Goal: Task Accomplishment & Management: Manage account settings

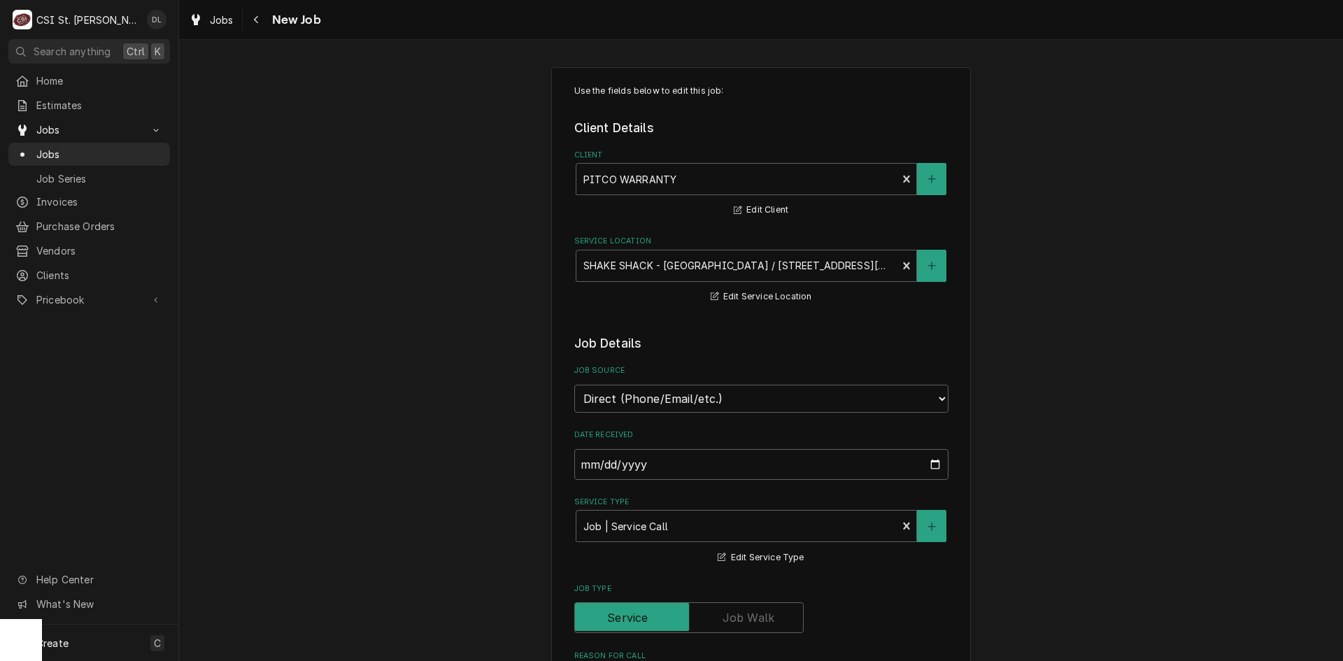
scroll to position [420, 0]
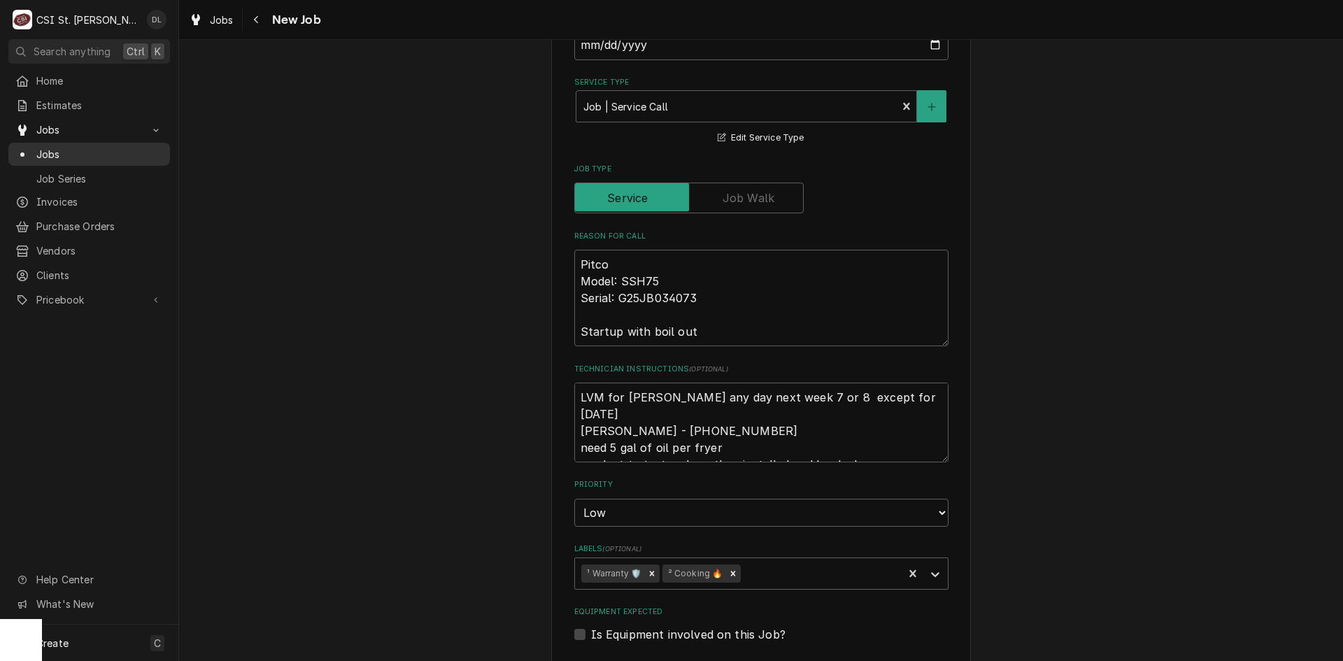
click at [75, 148] on span "Jobs" at bounding box center [99, 154] width 127 height 15
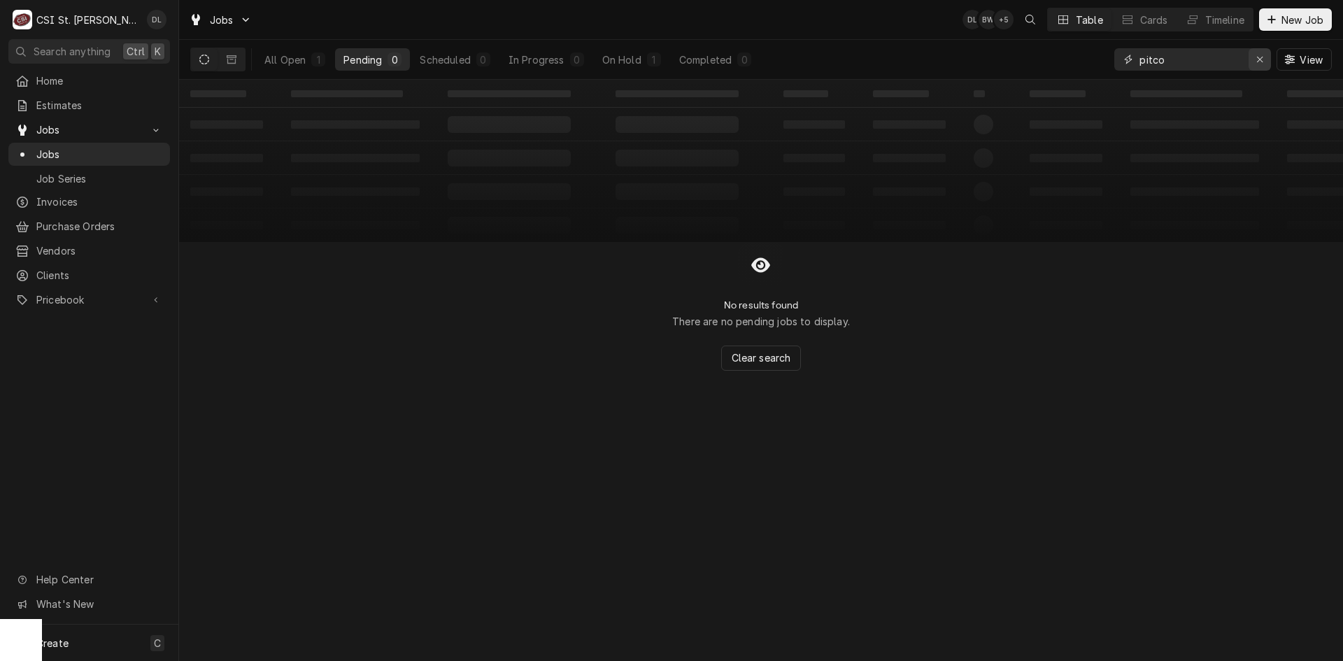
click at [1259, 57] on icon "Erase input" at bounding box center [1260, 60] width 8 height 10
click at [1202, 66] on input "Dynamic Content Wrapper" at bounding box center [1205, 59] width 132 height 22
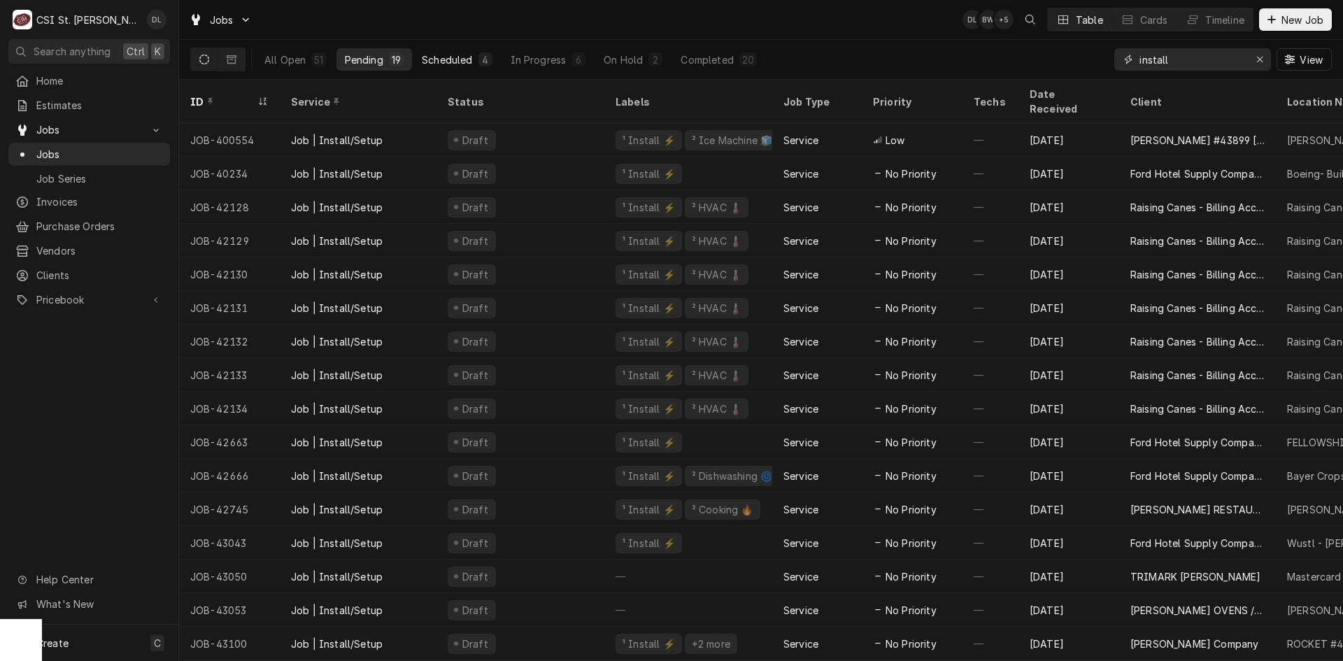
type input "install"
click at [469, 52] on div "Scheduled" at bounding box center [447, 59] width 50 height 15
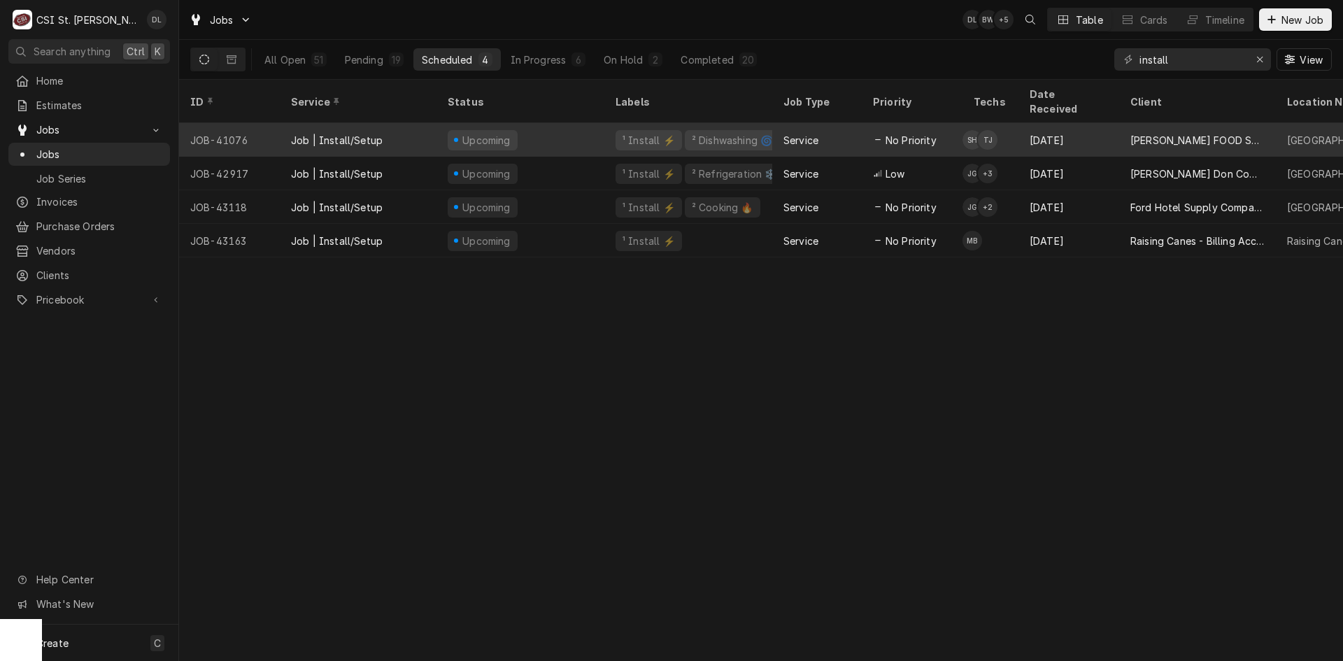
click at [816, 134] on div "Service" at bounding box center [817, 140] width 90 height 34
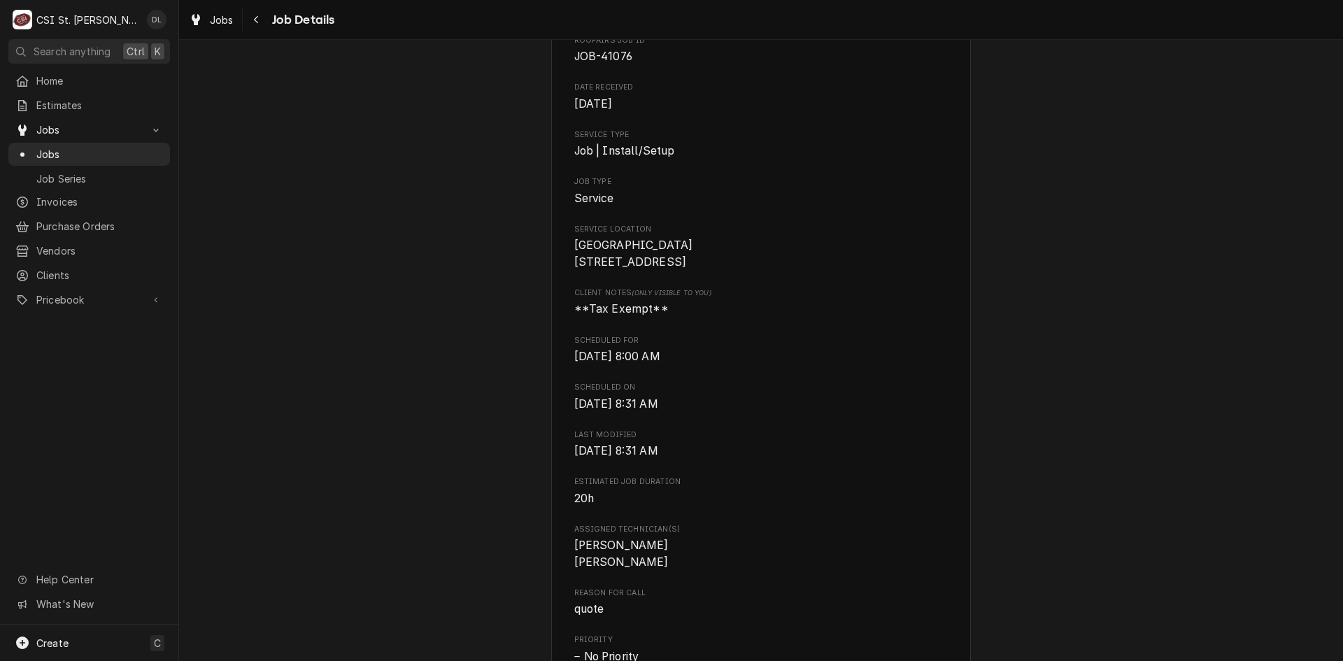
scroll to position [280, 0]
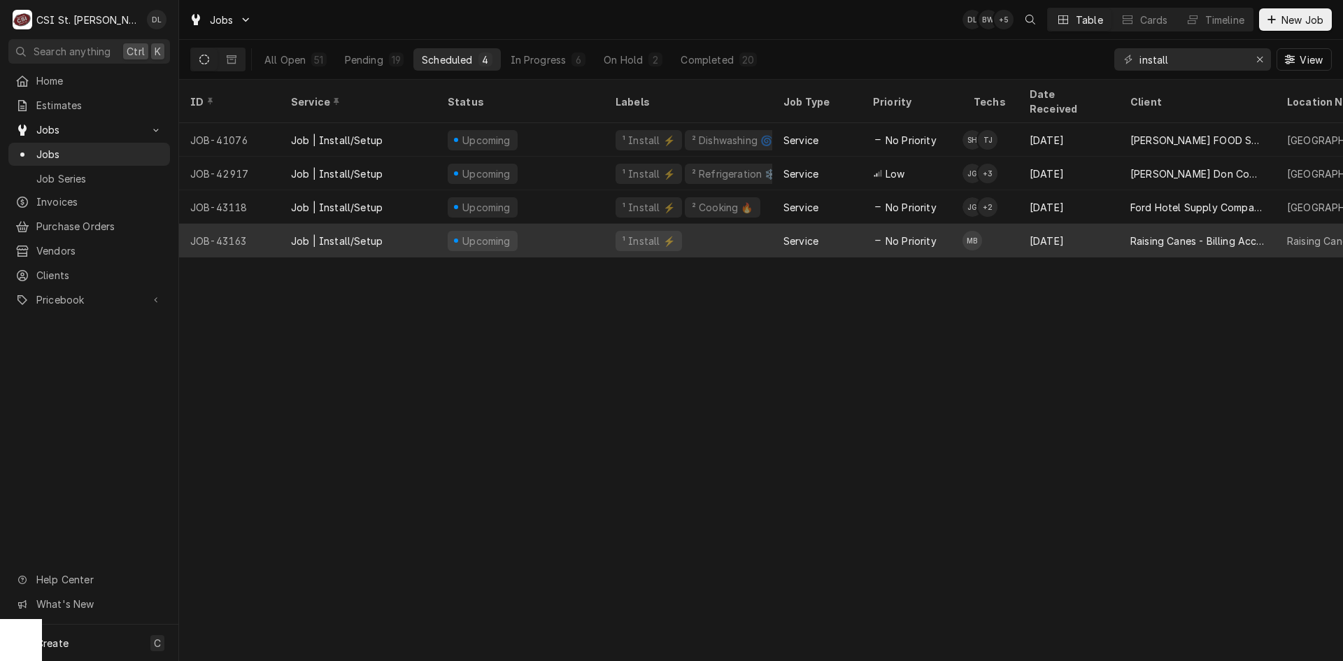
click at [938, 224] on div "No Priority" at bounding box center [912, 241] width 101 height 34
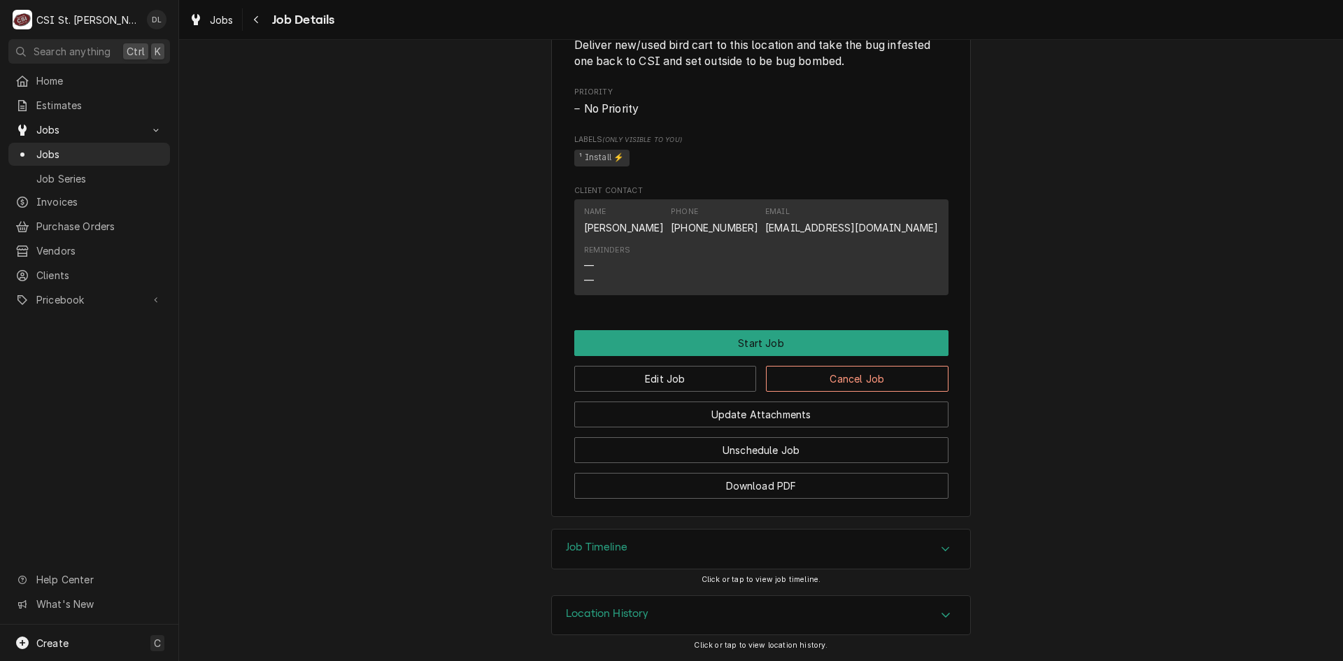
scroll to position [947, 0]
click at [690, 381] on button "Edit Job" at bounding box center [665, 379] width 183 height 26
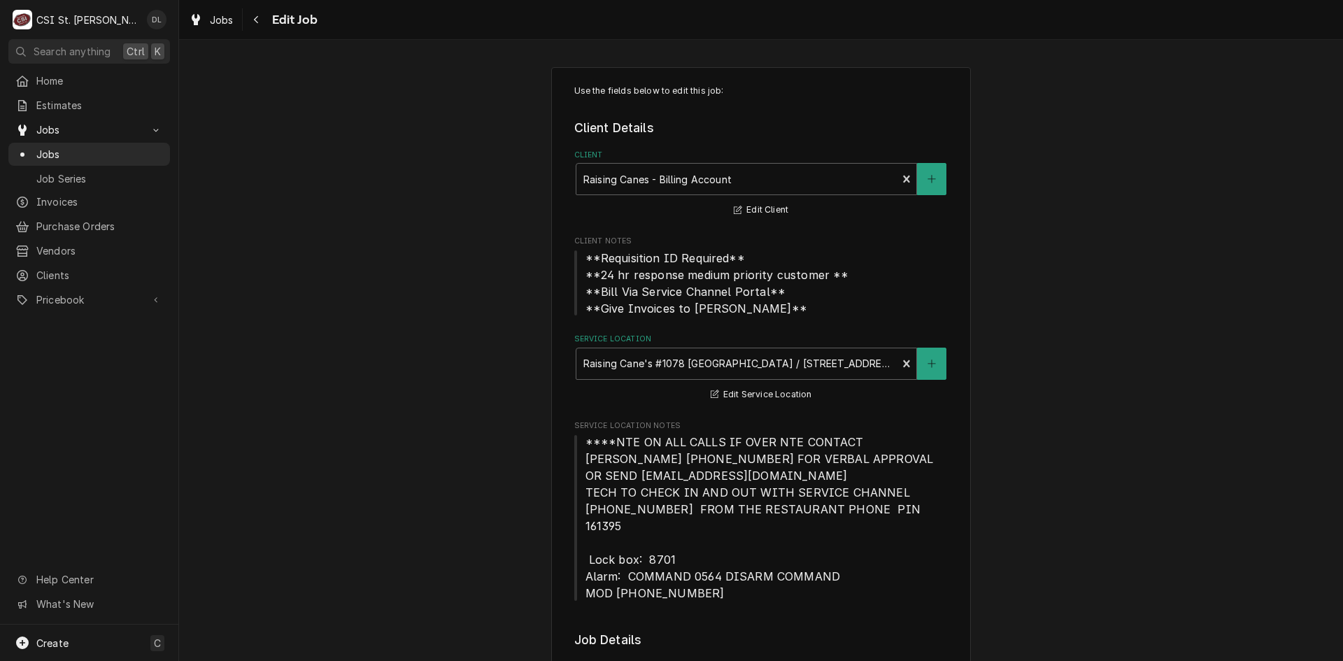
type textarea "x"
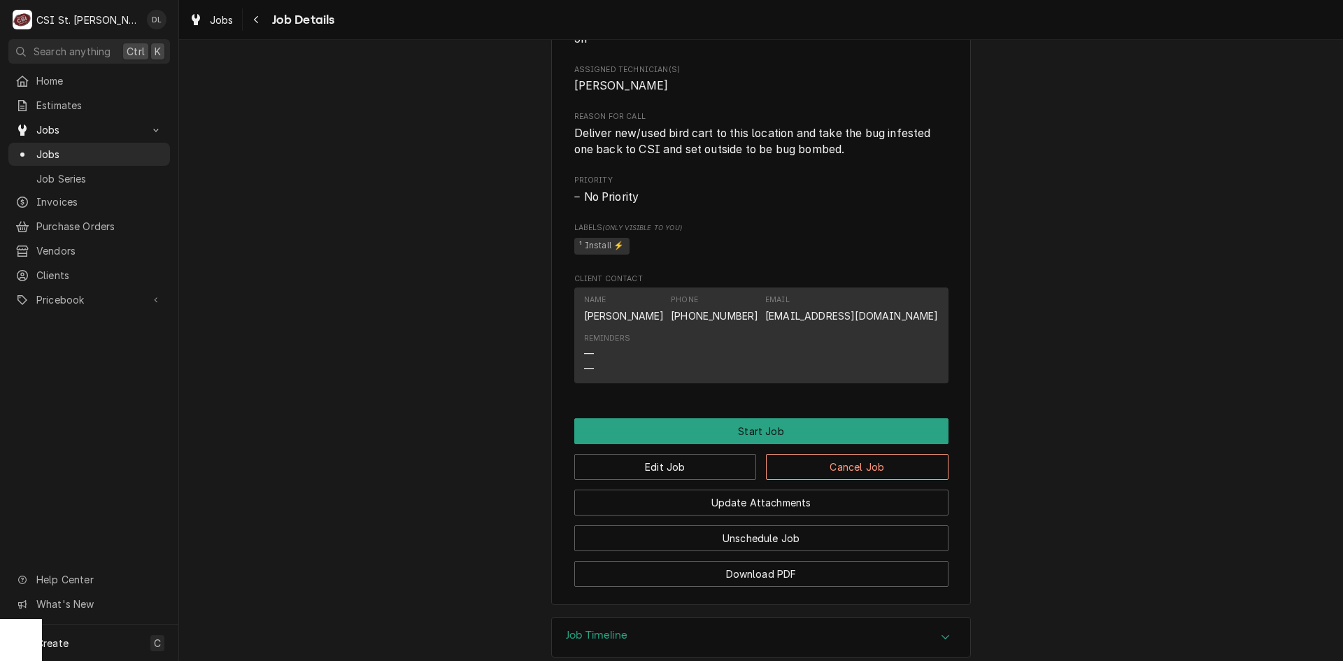
scroll to position [737, 0]
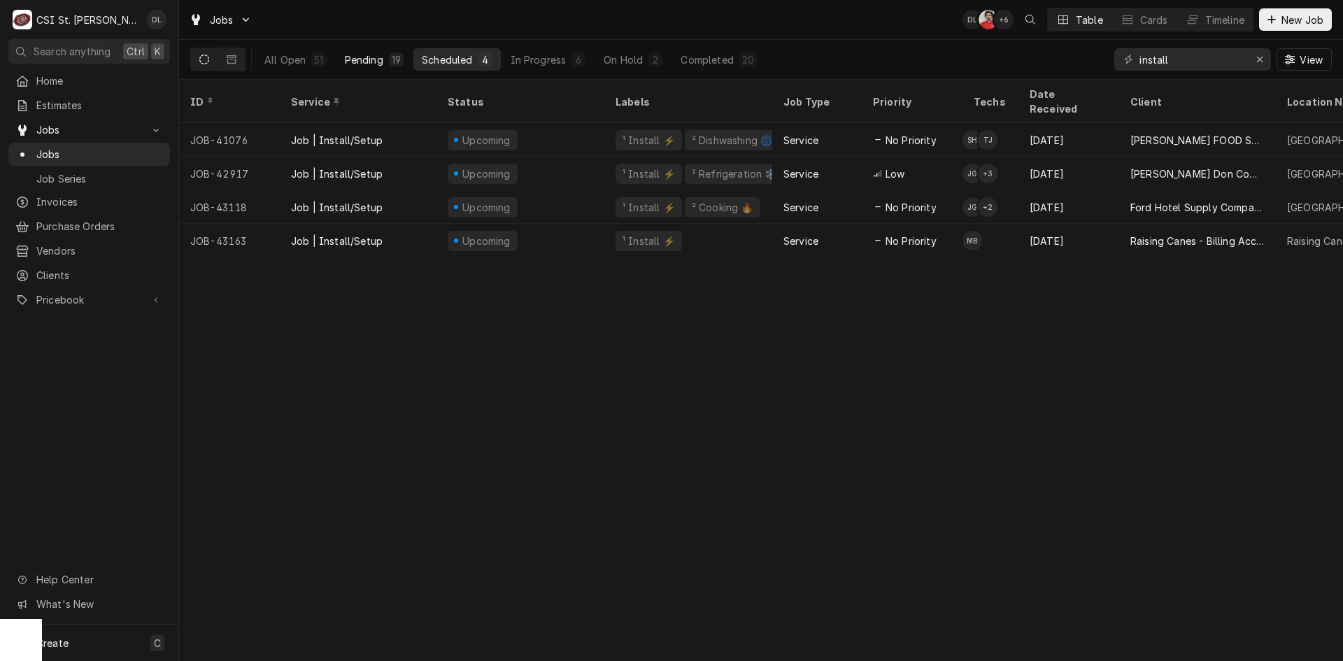
click at [367, 58] on div "Pending" at bounding box center [364, 59] width 38 height 15
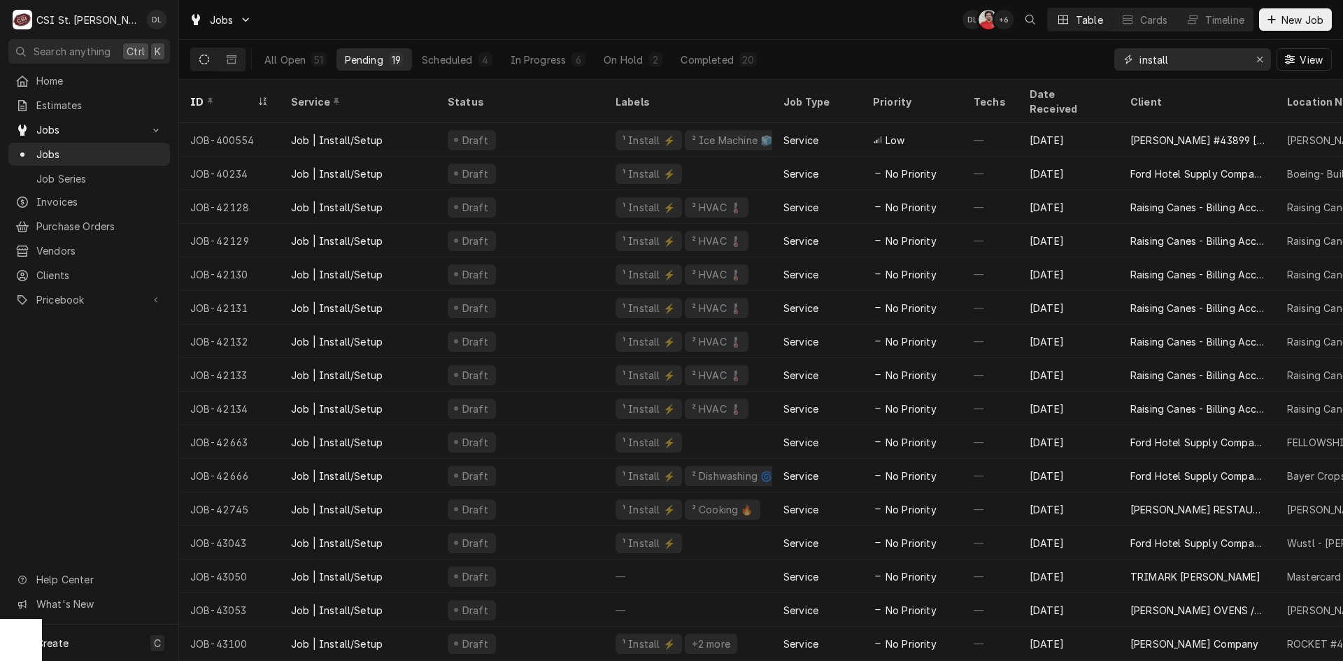
click at [1219, 57] on input "install" at bounding box center [1191, 59] width 105 height 22
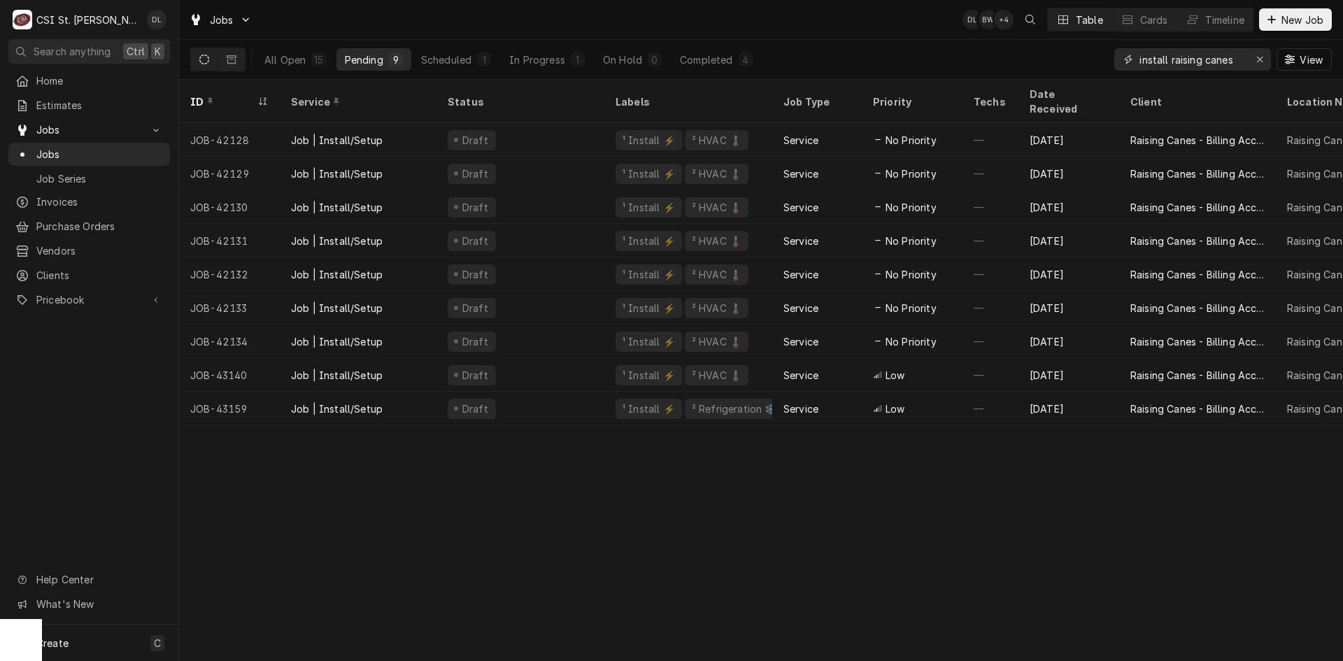
type input "install raising canes"
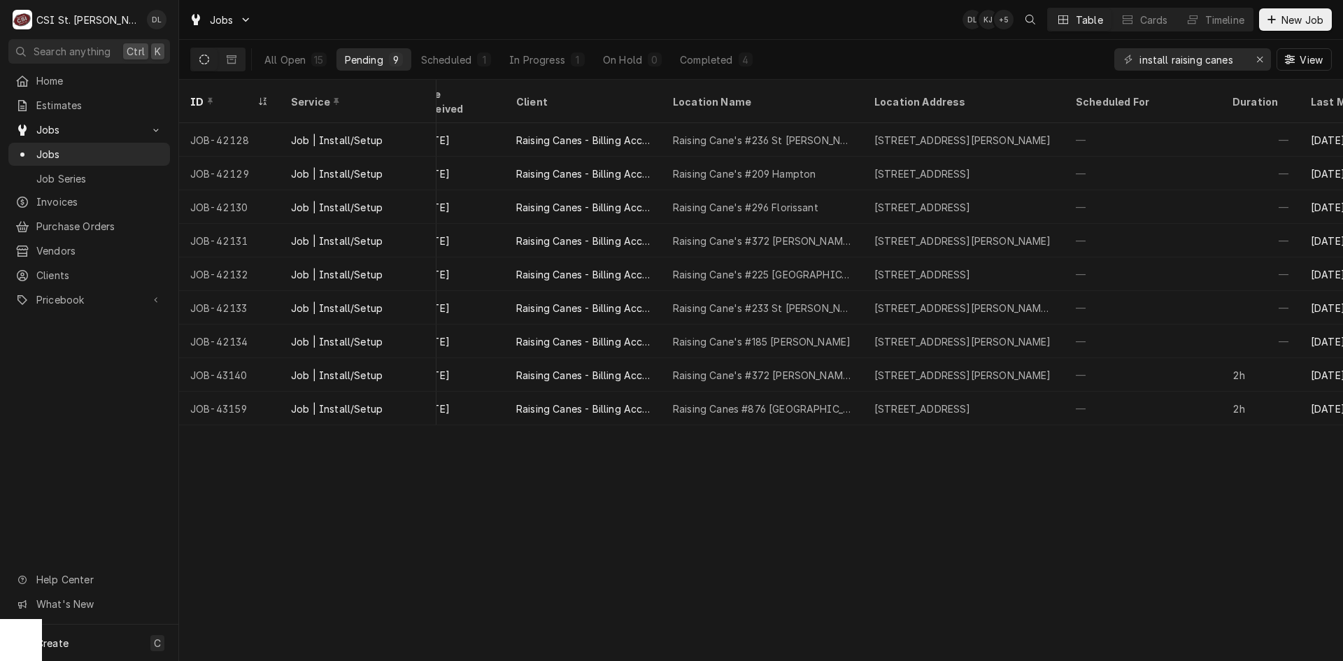
scroll to position [0, 616]
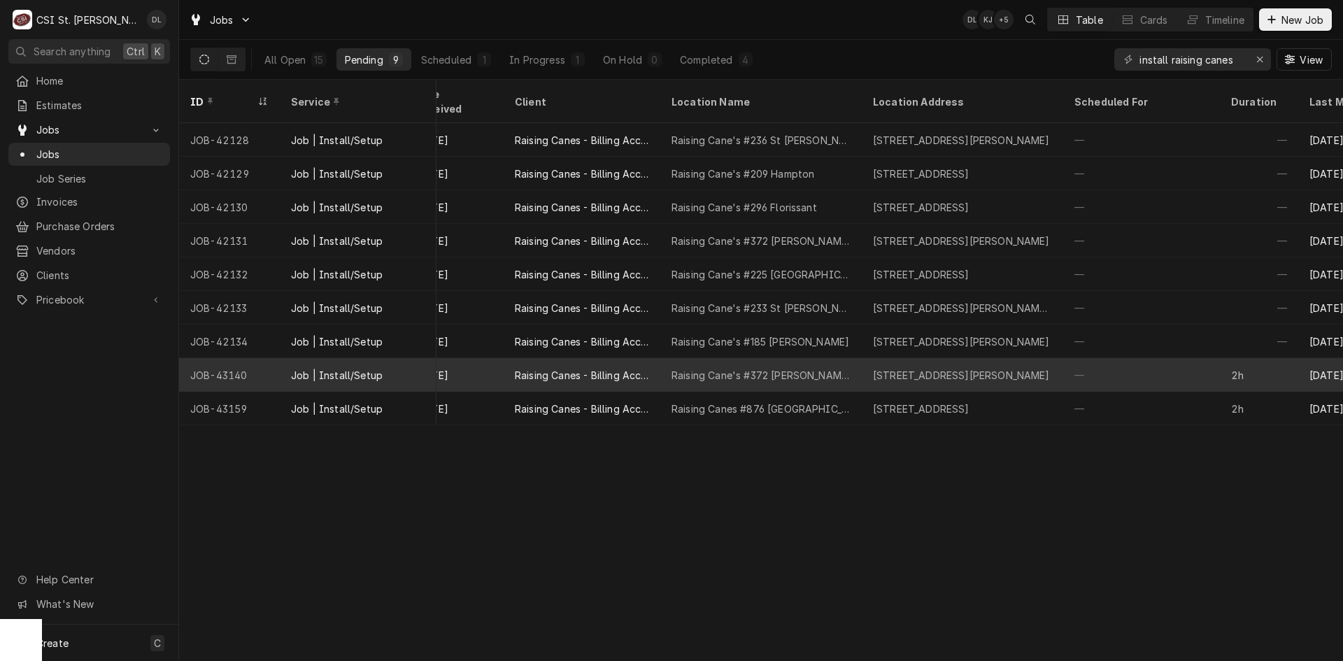
click at [844, 358] on div "Raising Cane's #372 Vandeventer" at bounding box center [760, 375] width 201 height 34
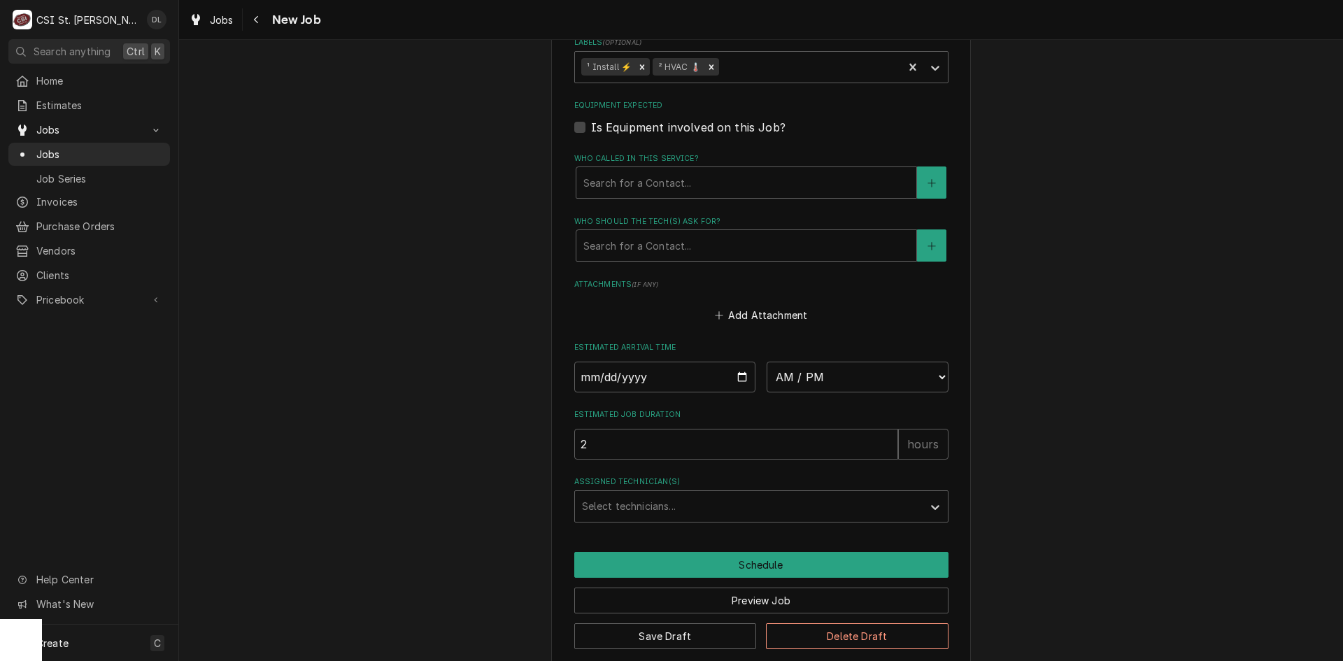
scroll to position [1342, 0]
click at [737, 360] on input "Date" at bounding box center [665, 375] width 182 height 31
type textarea "x"
type input "[DATE]"
type textarea "x"
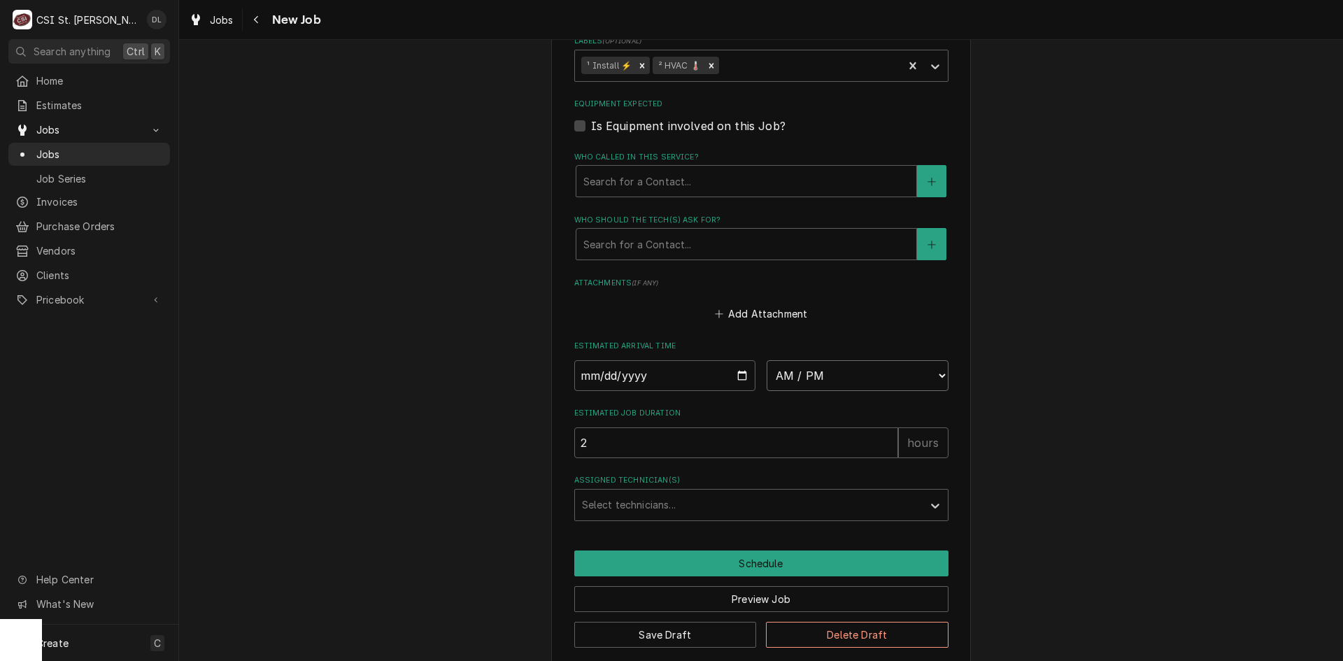
click at [920, 360] on select "AM / PM 6:00 AM 6:15 AM 6:30 AM 6:45 AM 7:00 AM 7:15 AM 7:30 AM 7:45 AM 8:00 AM…" at bounding box center [858, 375] width 182 height 31
select select "06:00:00"
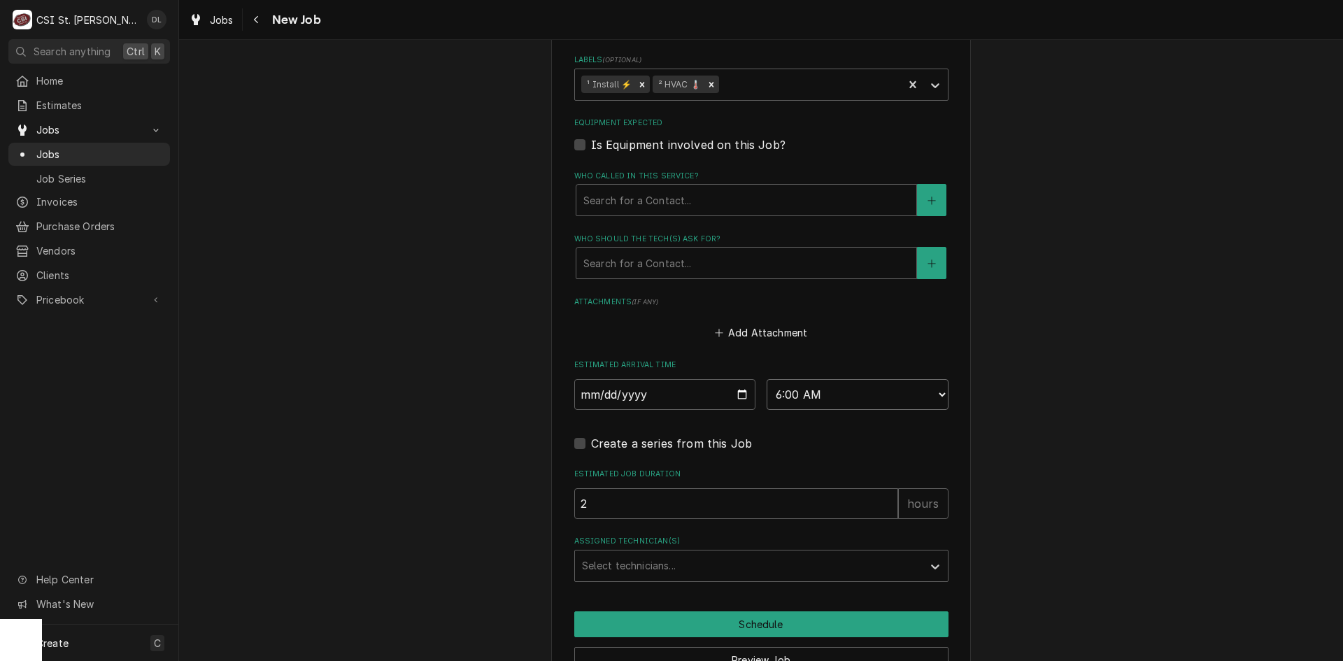
scroll to position [1244, 0]
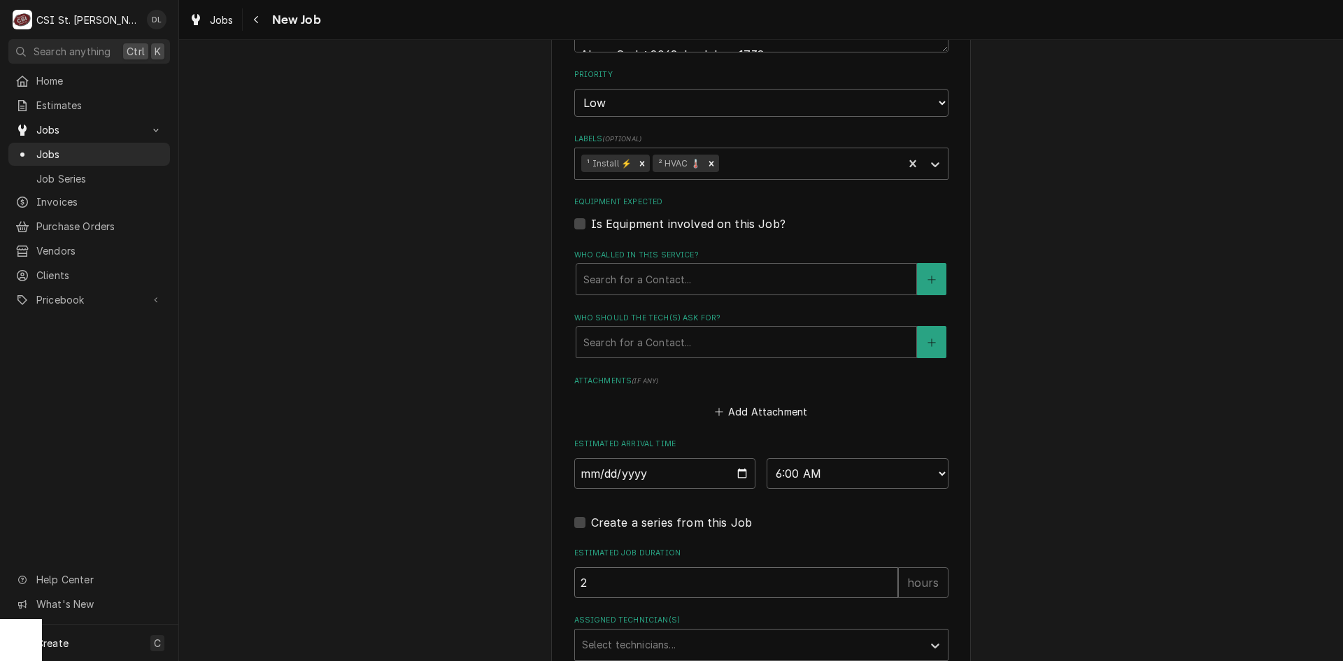
drag, startPoint x: 637, startPoint y: 569, endPoint x: 560, endPoint y: 560, distance: 77.5
click at [580, 567] on input "2" at bounding box center [736, 582] width 324 height 31
type textarea "x"
type input "28"
type textarea "x"
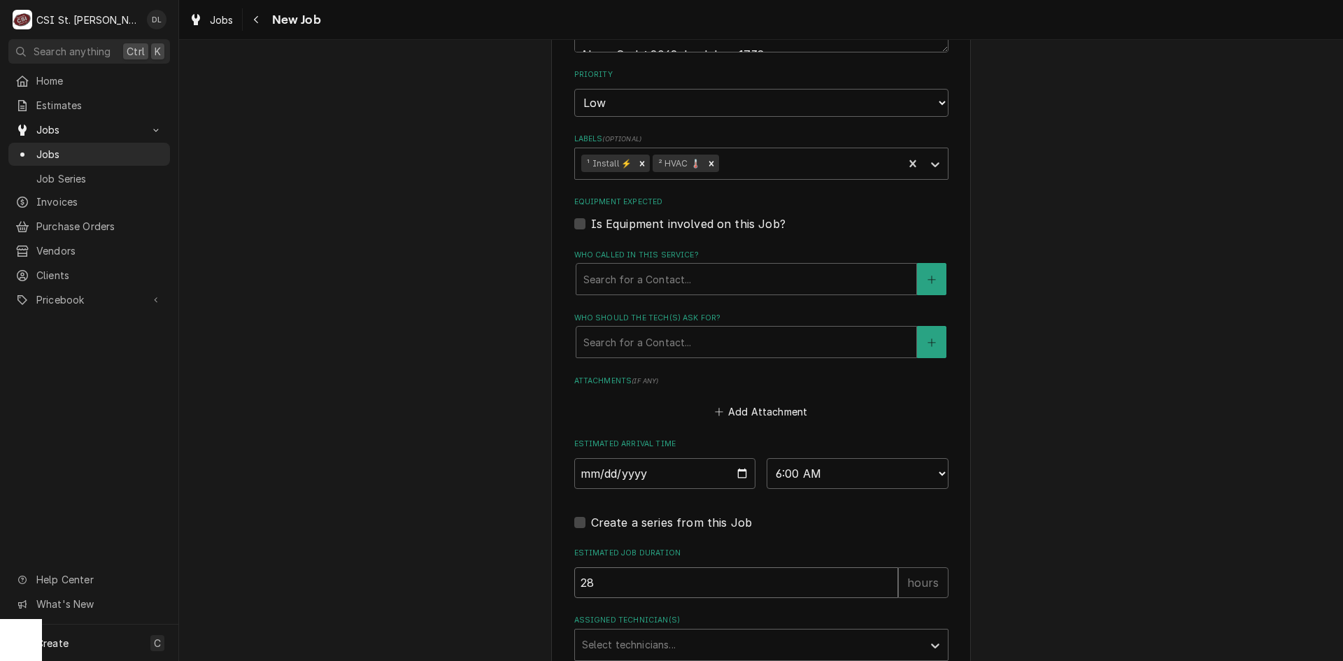
type input "2"
type textarea "x"
type input "8"
type textarea "x"
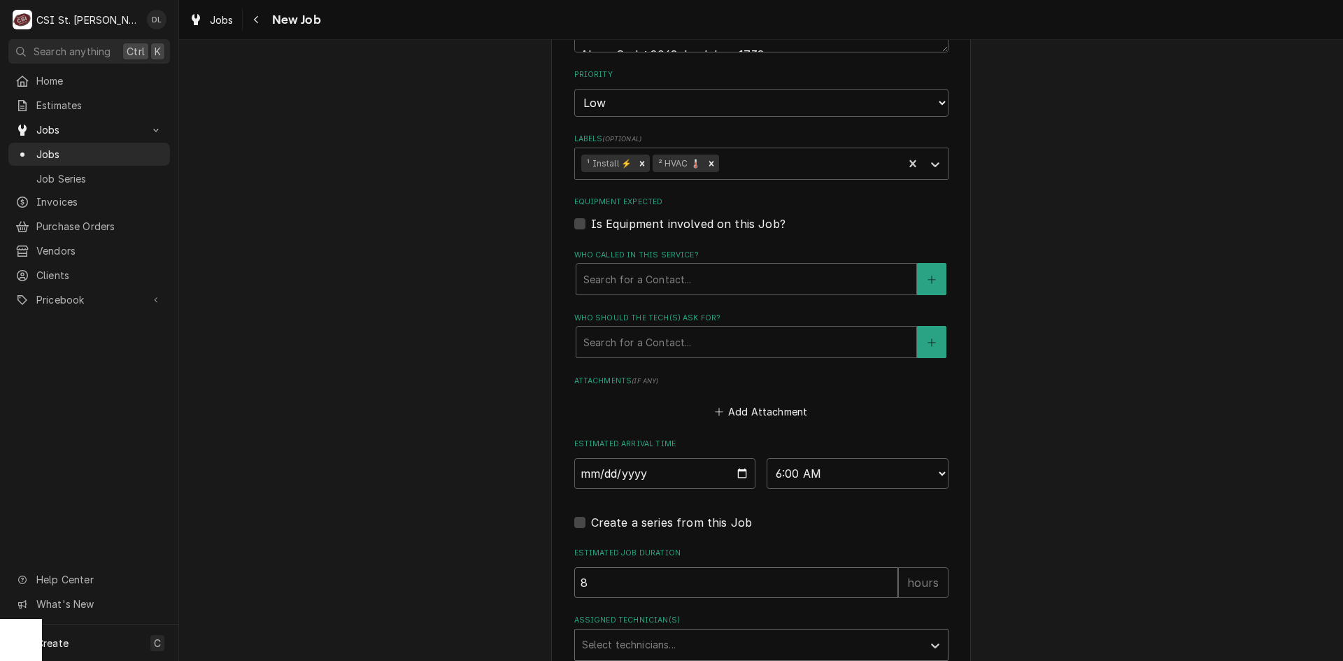
type input "8"
click at [858, 637] on div "Assigned Technician(s)" at bounding box center [749, 644] width 334 height 25
click at [853, 632] on div "Assigned Technician(s)" at bounding box center [749, 644] width 334 height 25
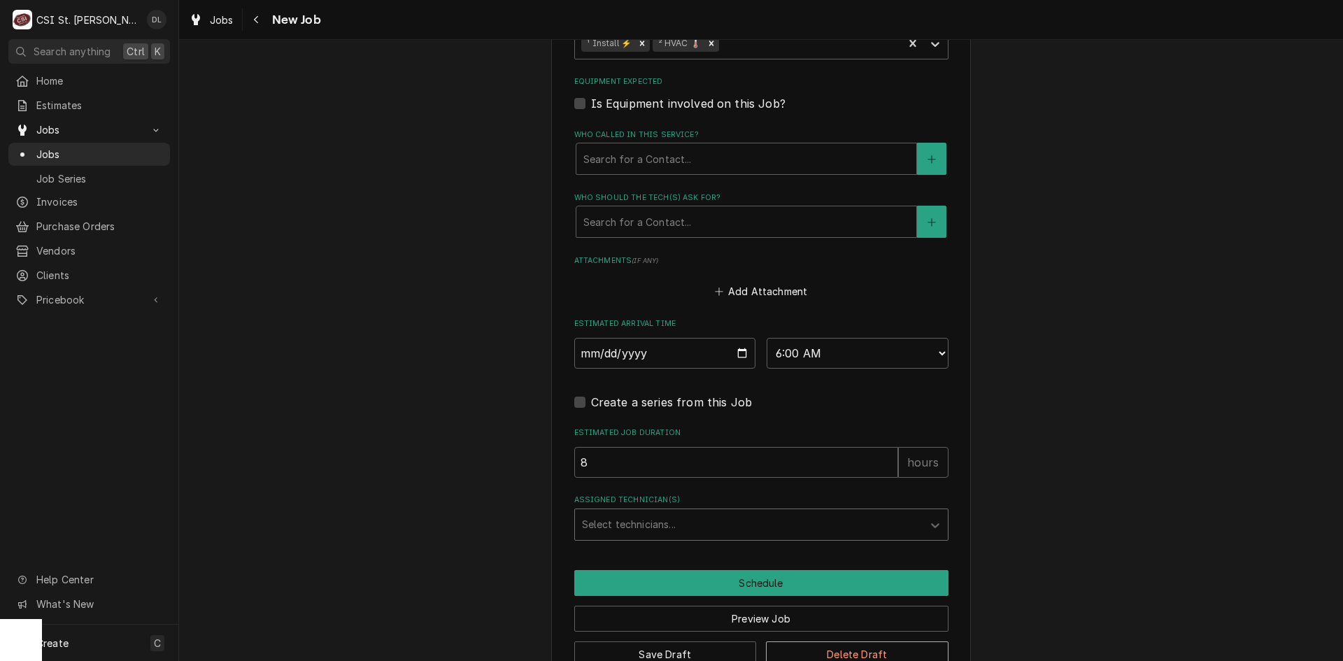
scroll to position [1384, 0]
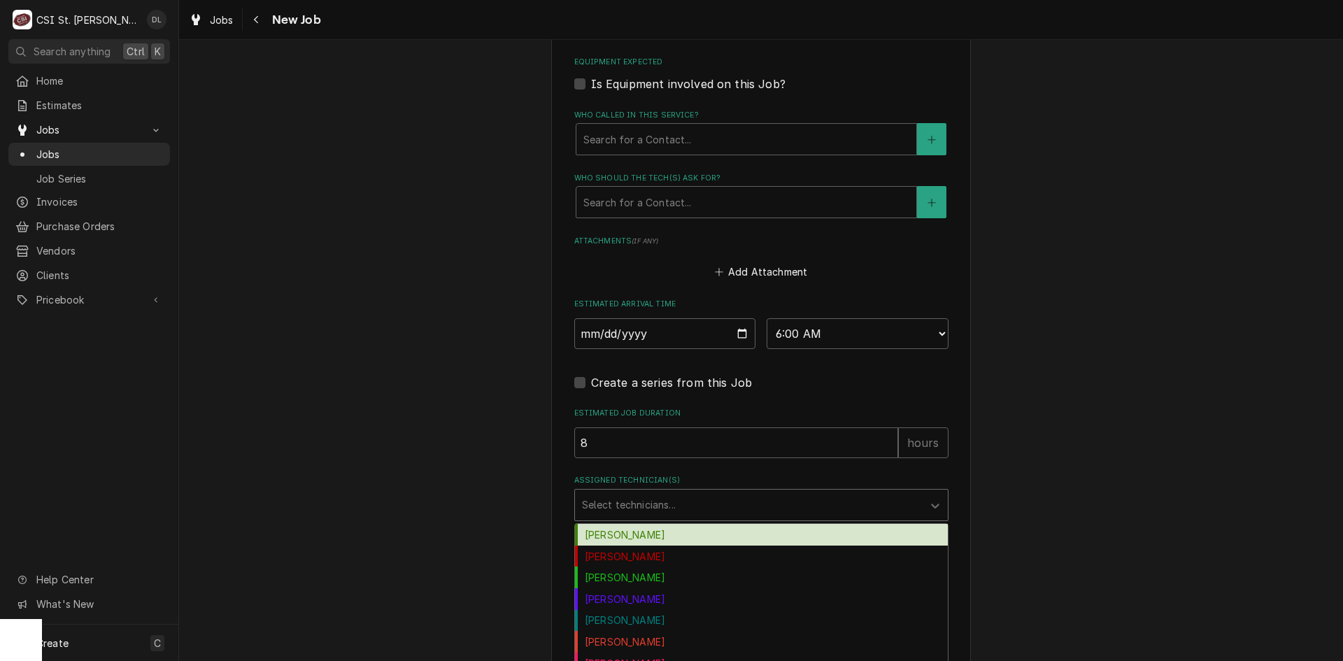
click at [884, 492] on div "Assigned Technician(s)" at bounding box center [749, 504] width 334 height 25
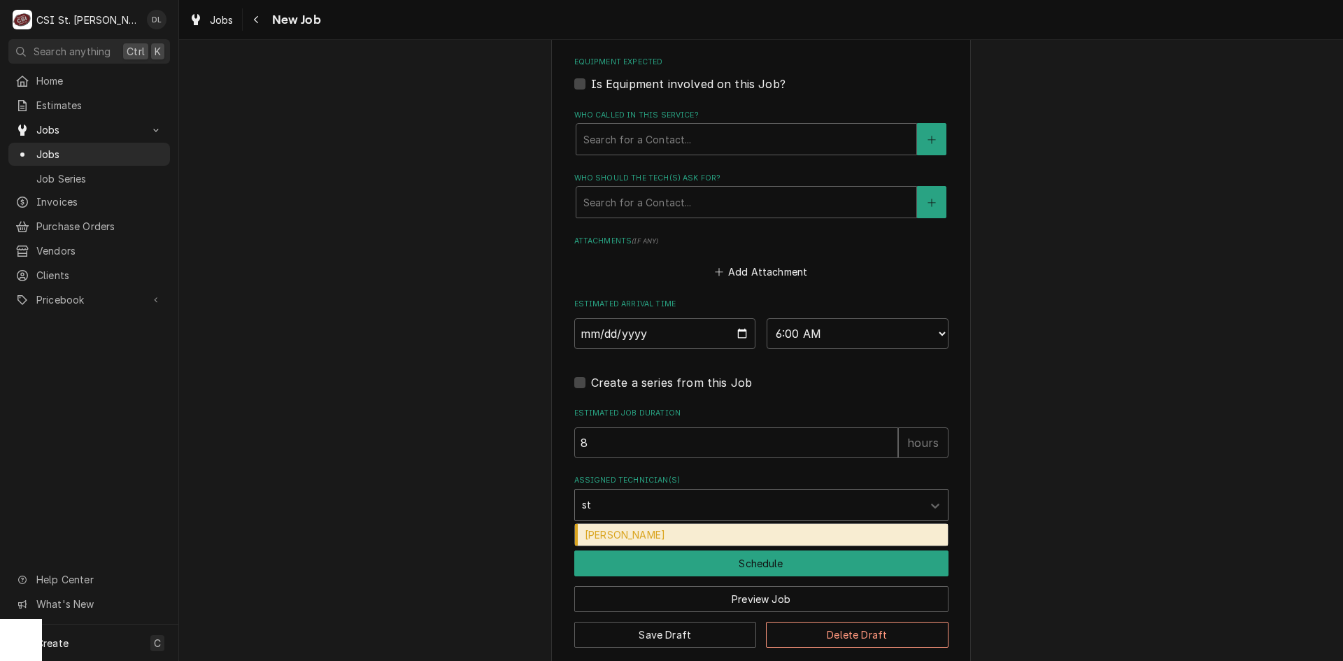
type input "ste"
type textarea "x"
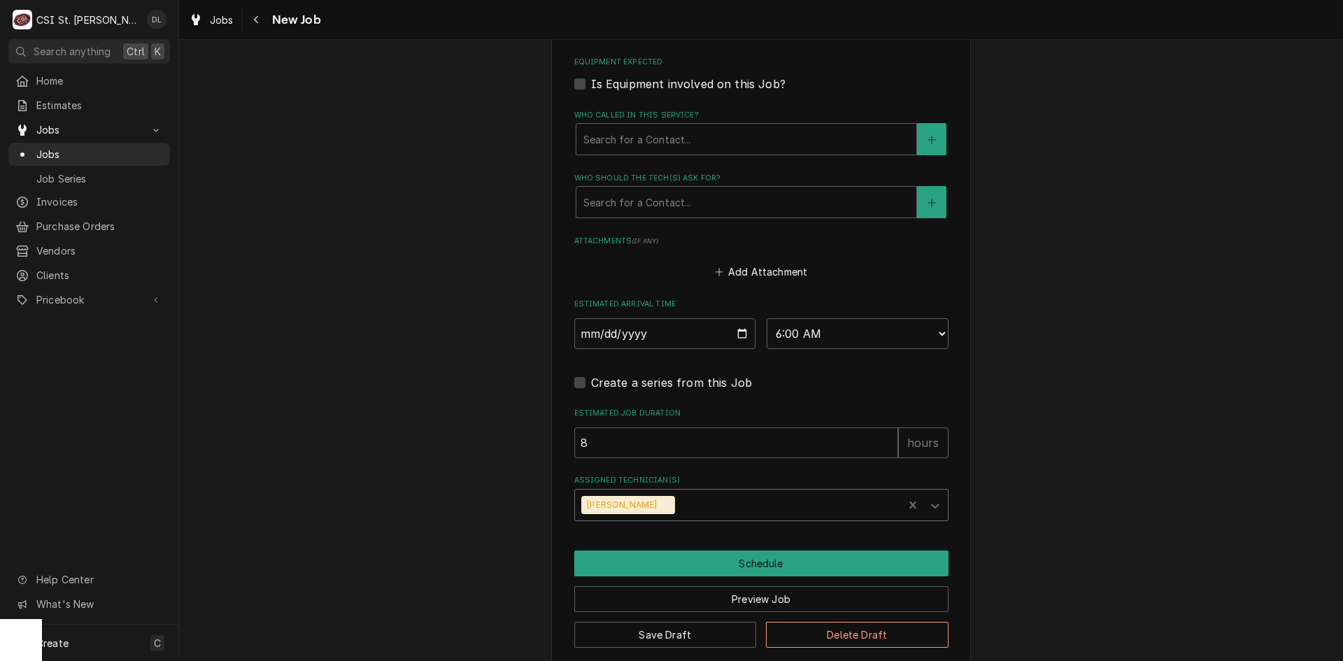
type textarea "x"
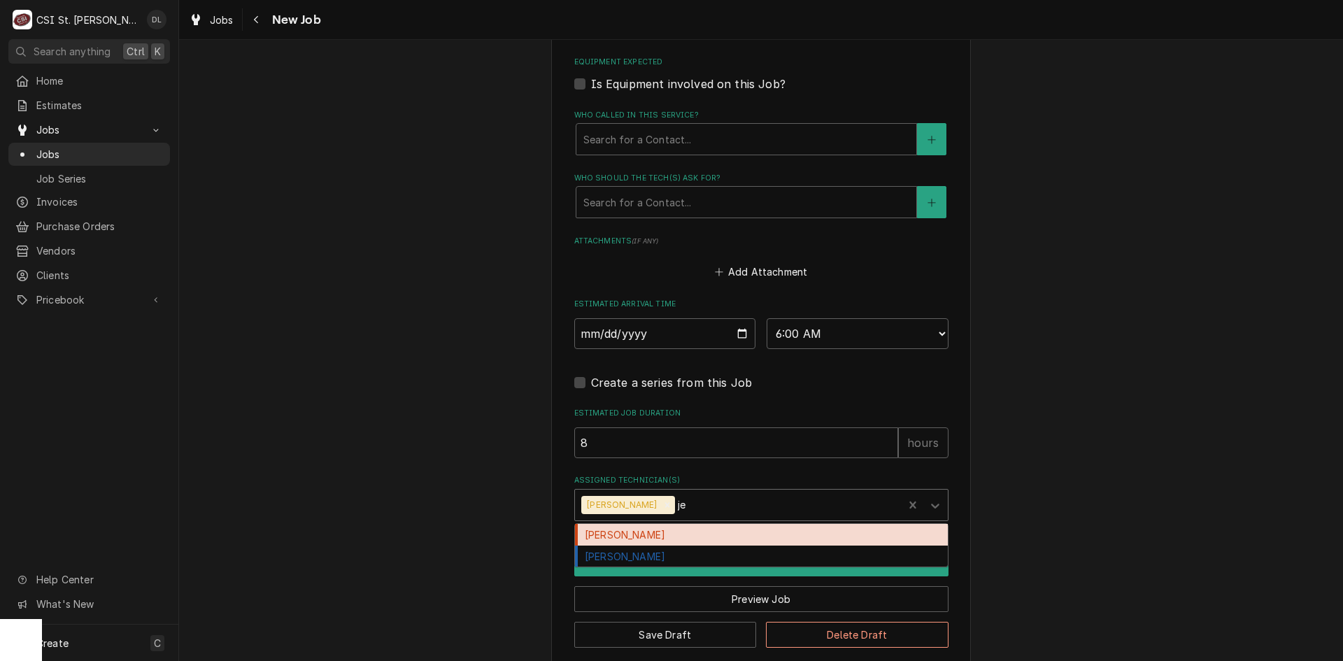
type input "jef"
type textarea "x"
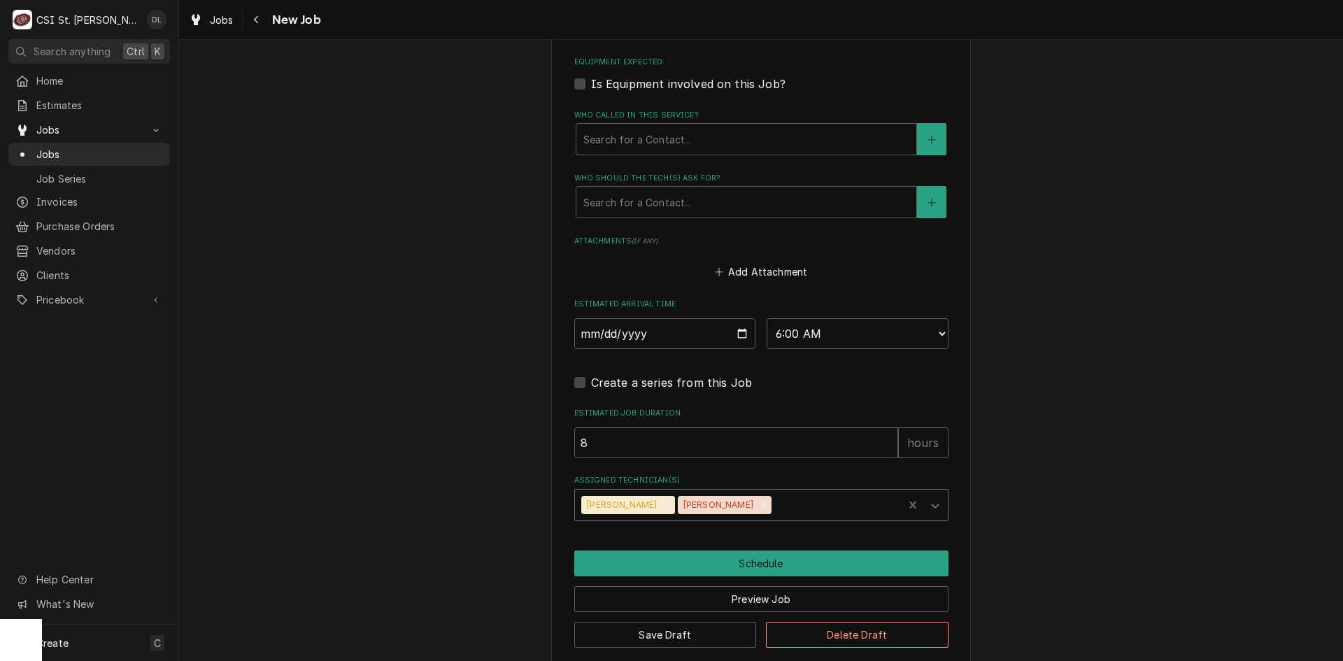
type input "m"
type textarea "x"
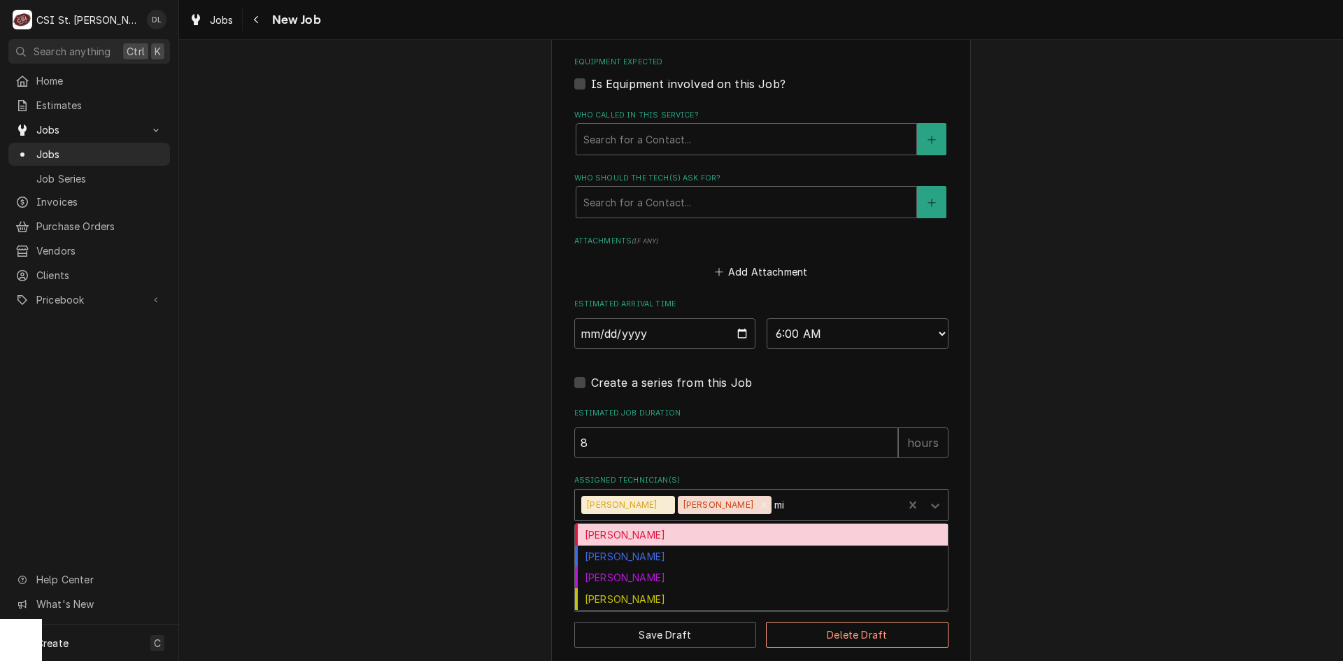
type input "mik"
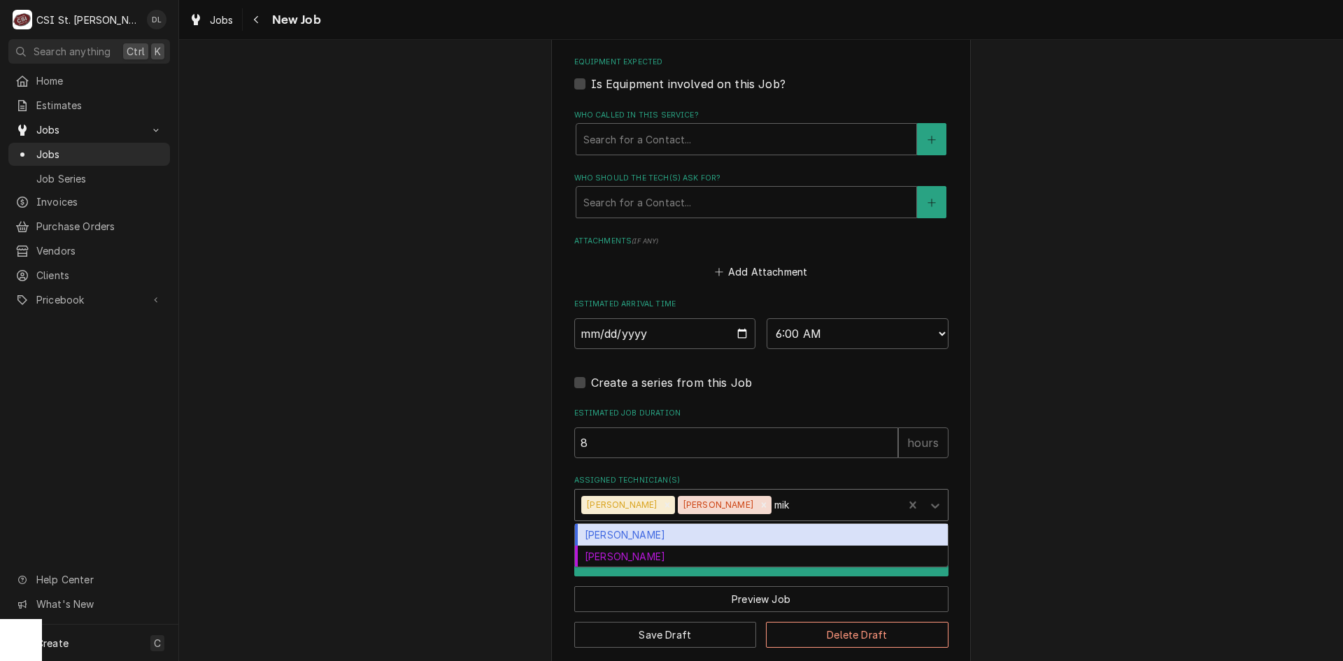
type textarea "x"
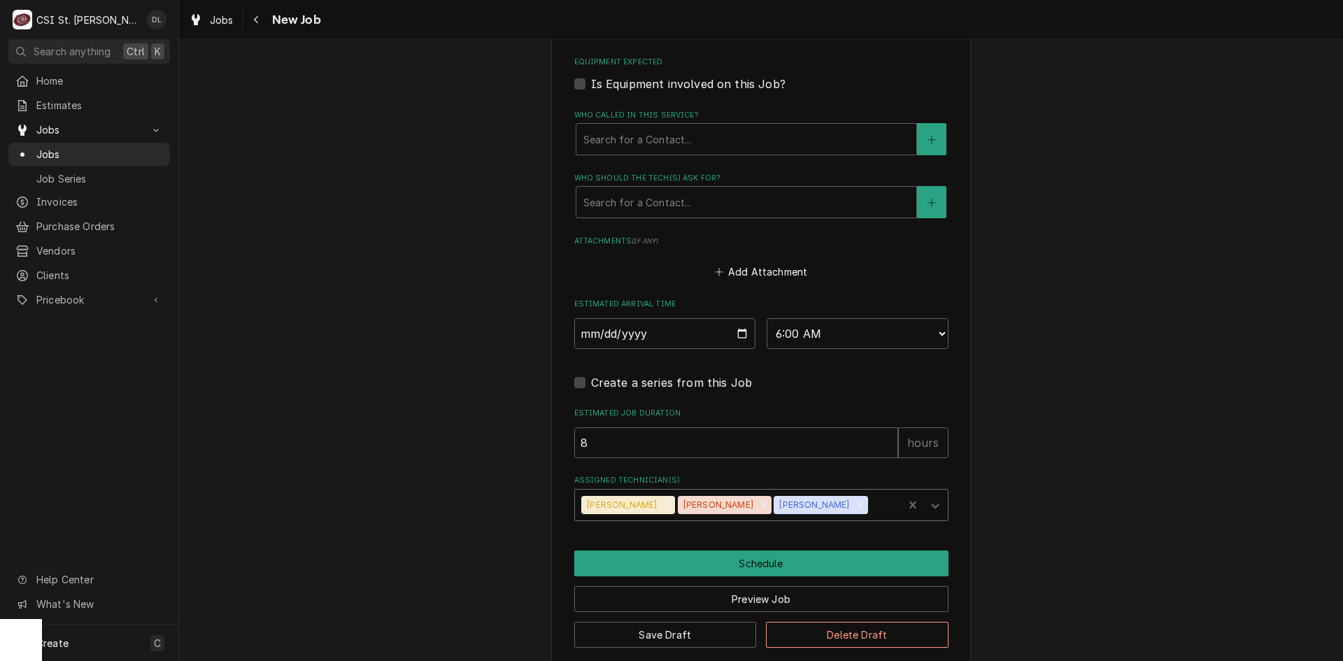
type textarea "x"
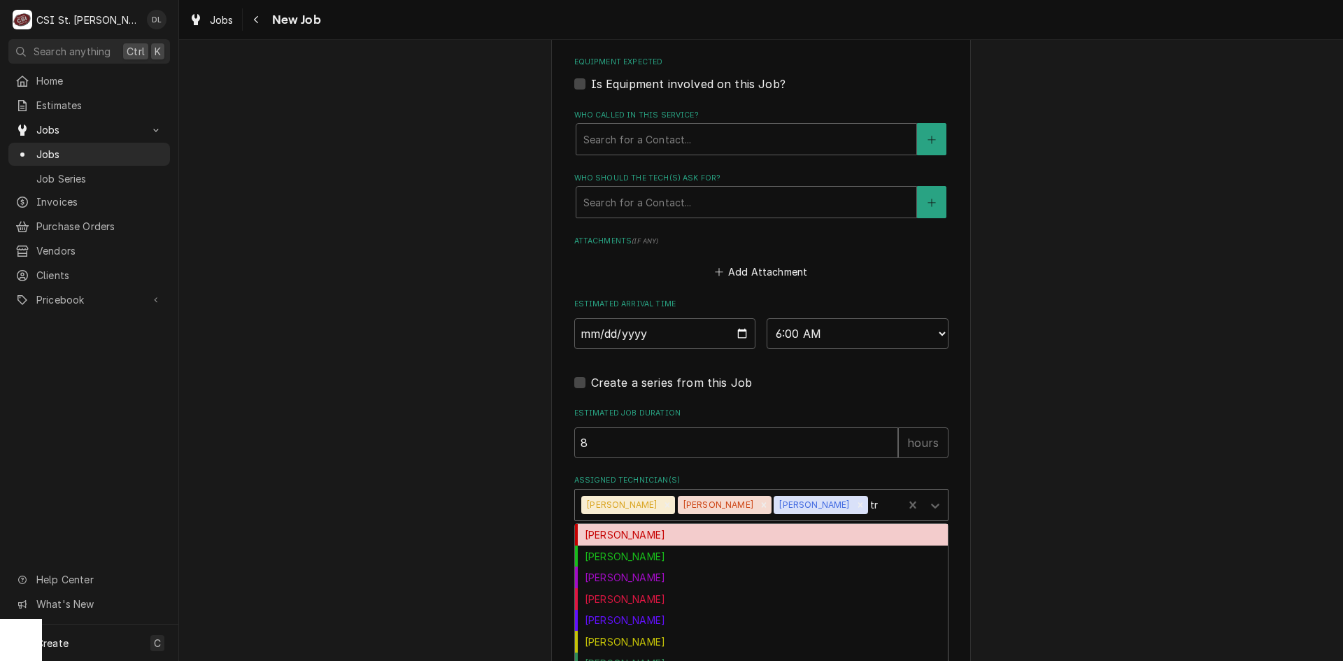
type input "tre"
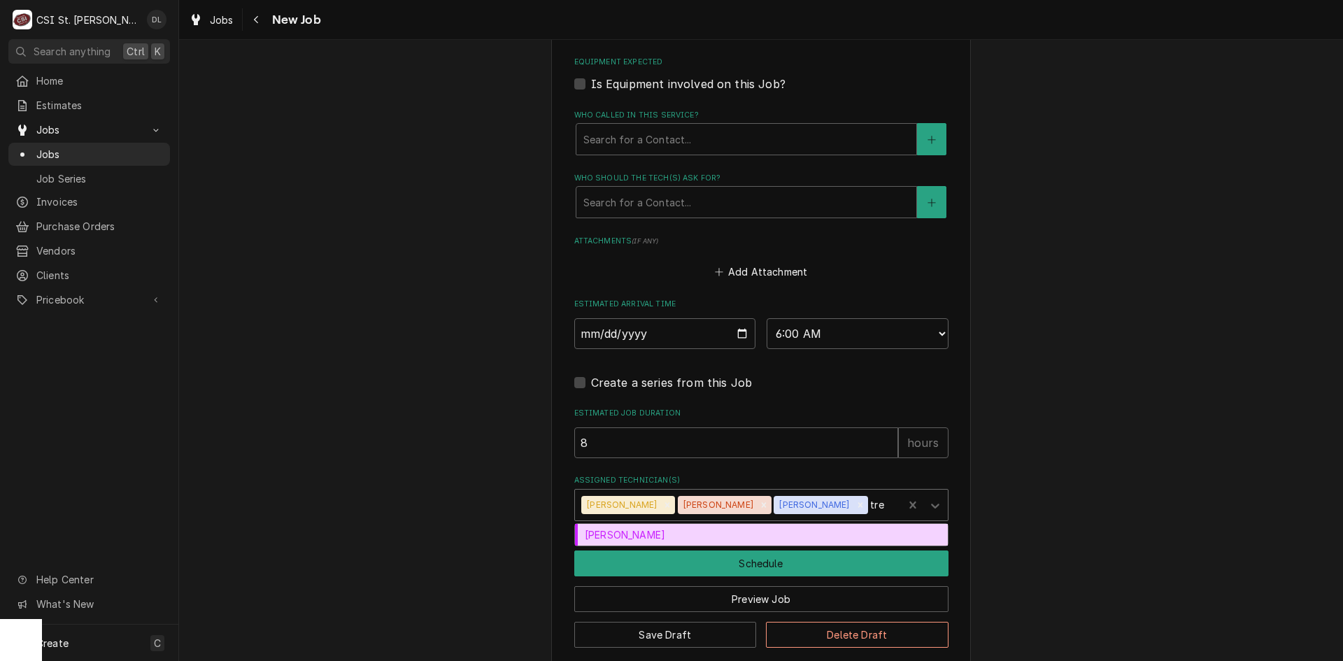
type textarea "x"
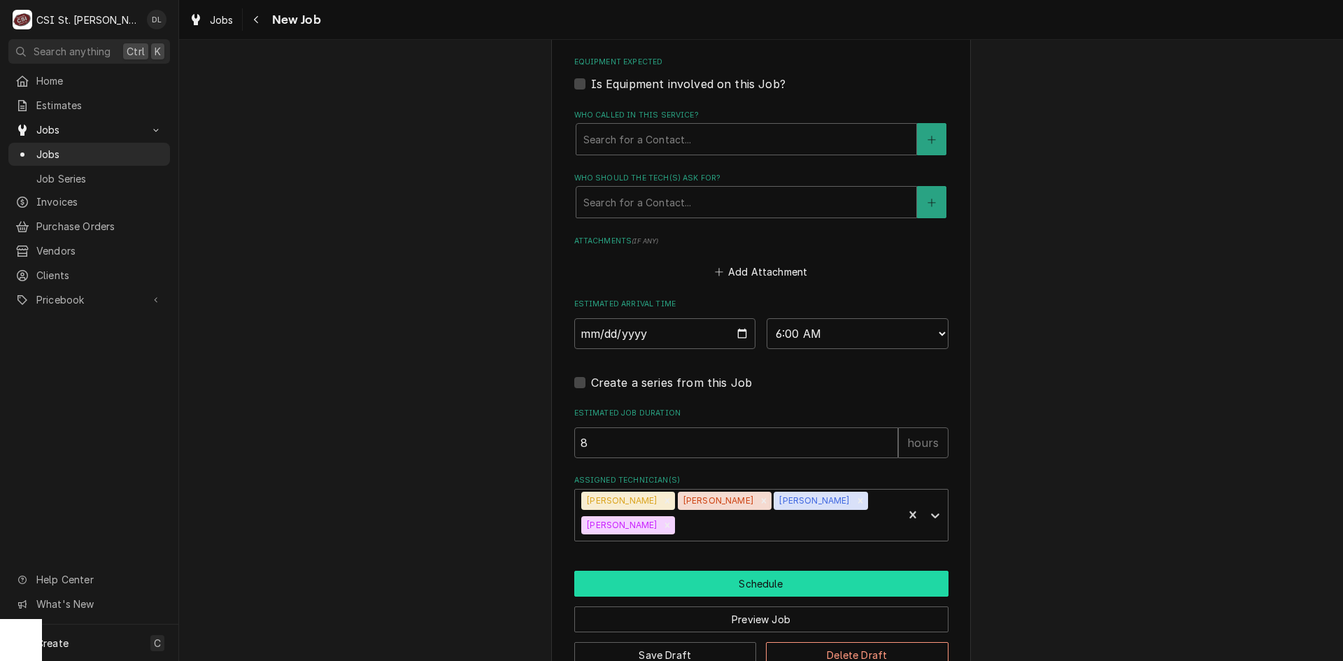
click at [769, 571] on button "Schedule" at bounding box center [761, 584] width 374 height 26
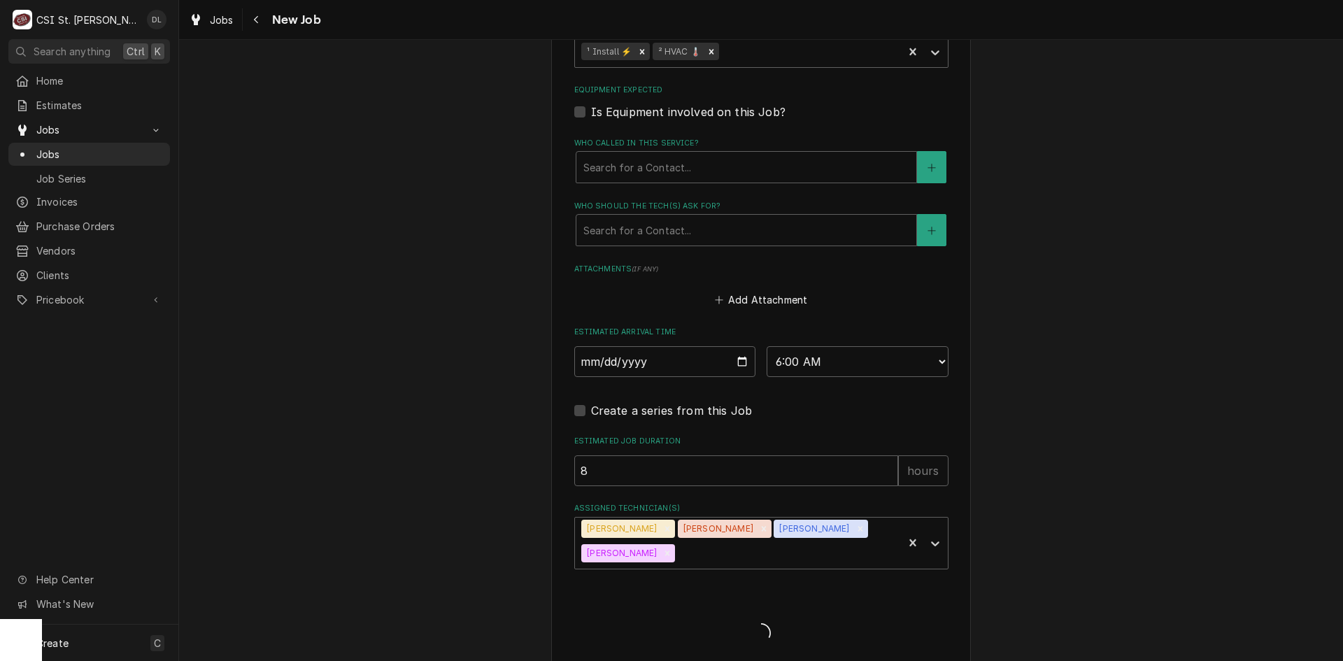
type textarea "x"
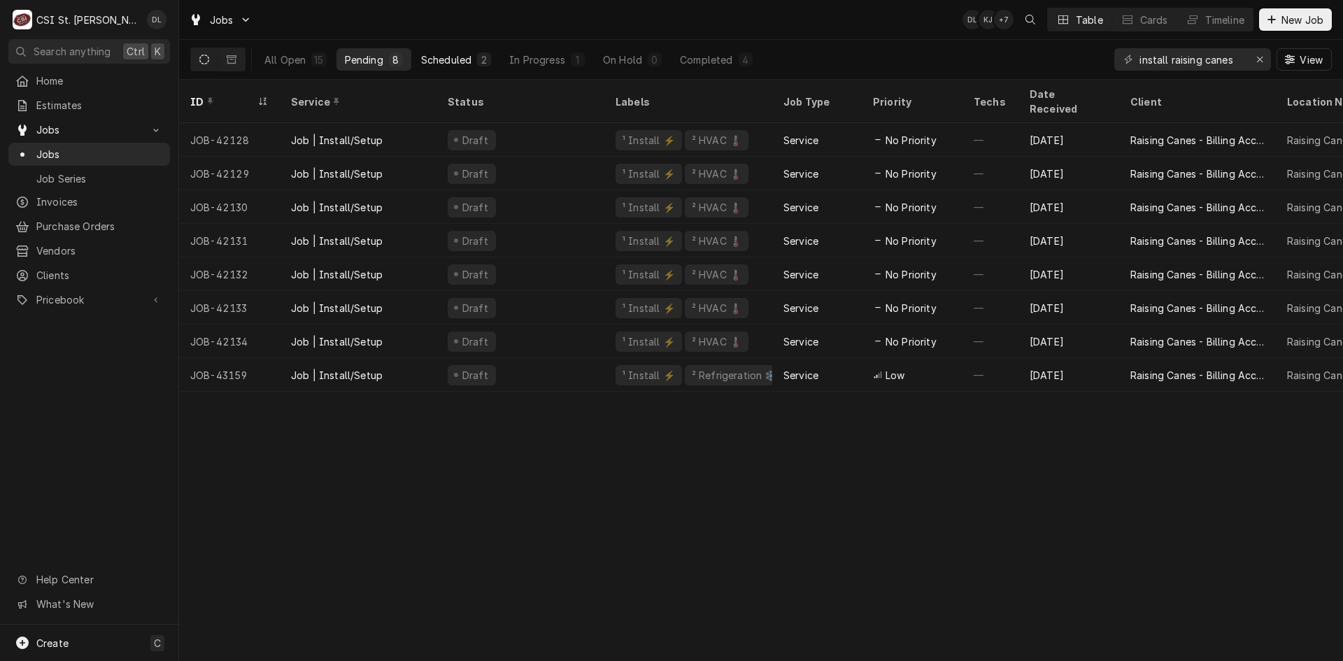
click at [442, 60] on div "Scheduled" at bounding box center [446, 59] width 50 height 15
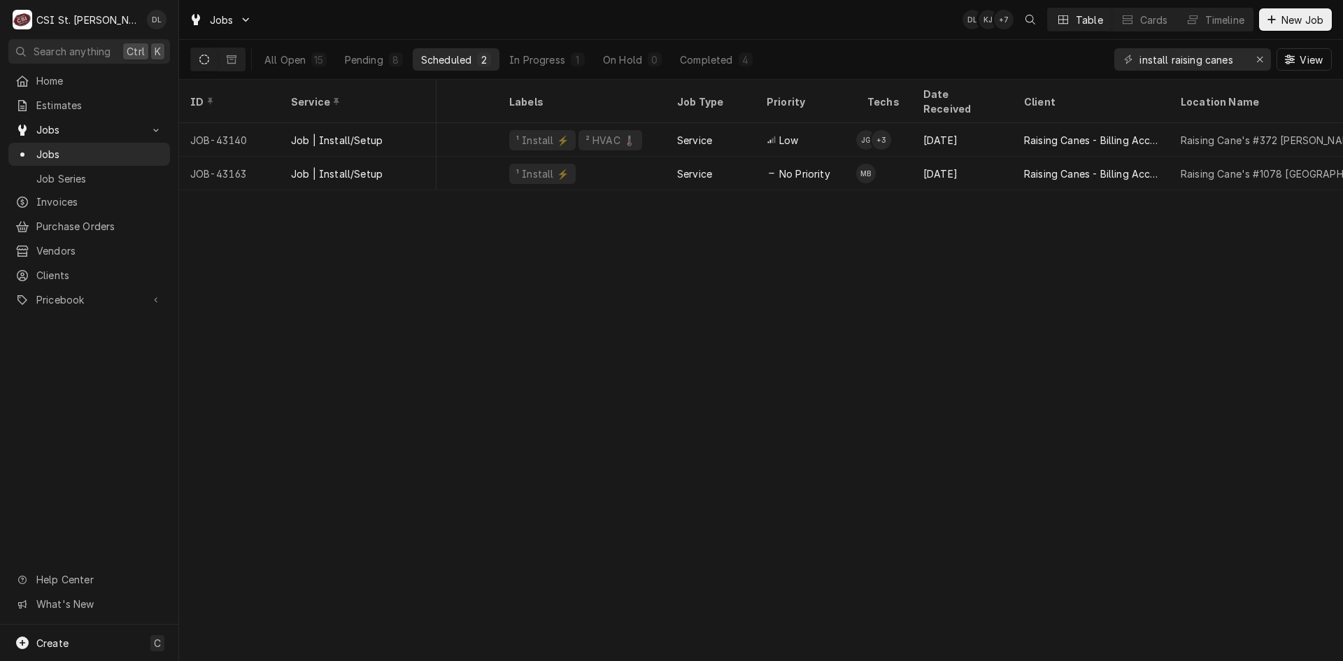
scroll to position [0, 104]
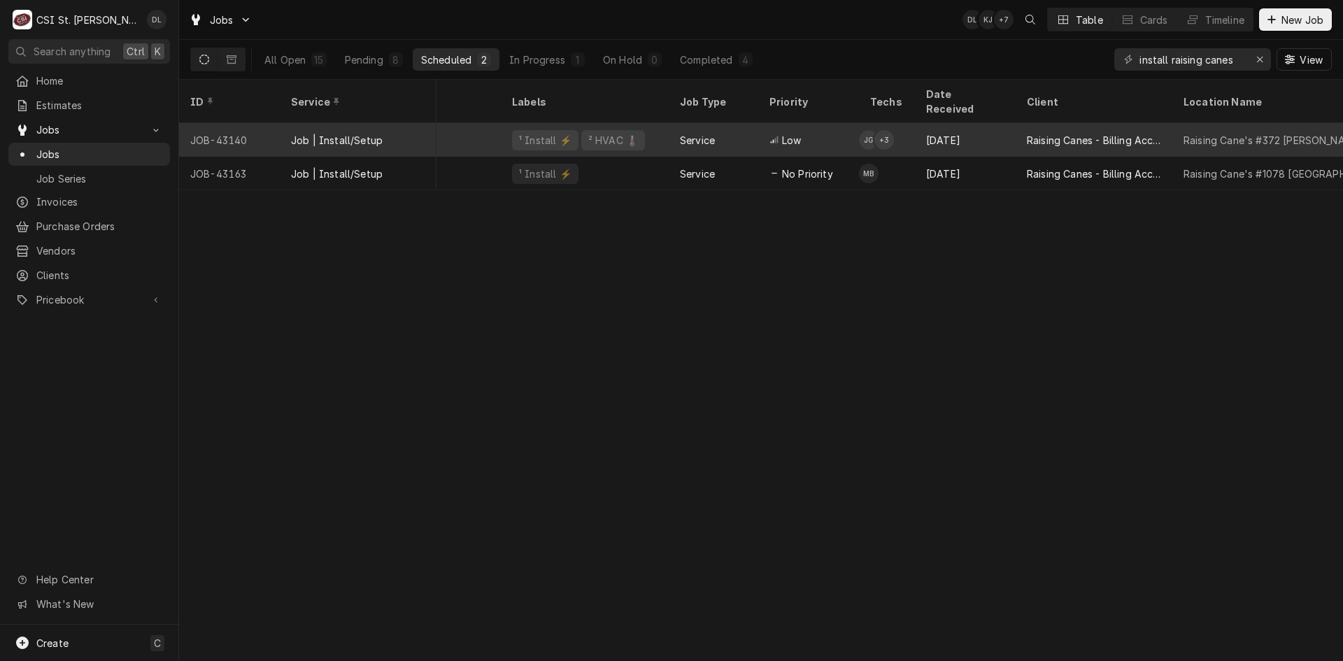
click at [797, 133] on span "Low" at bounding box center [791, 140] width 19 height 15
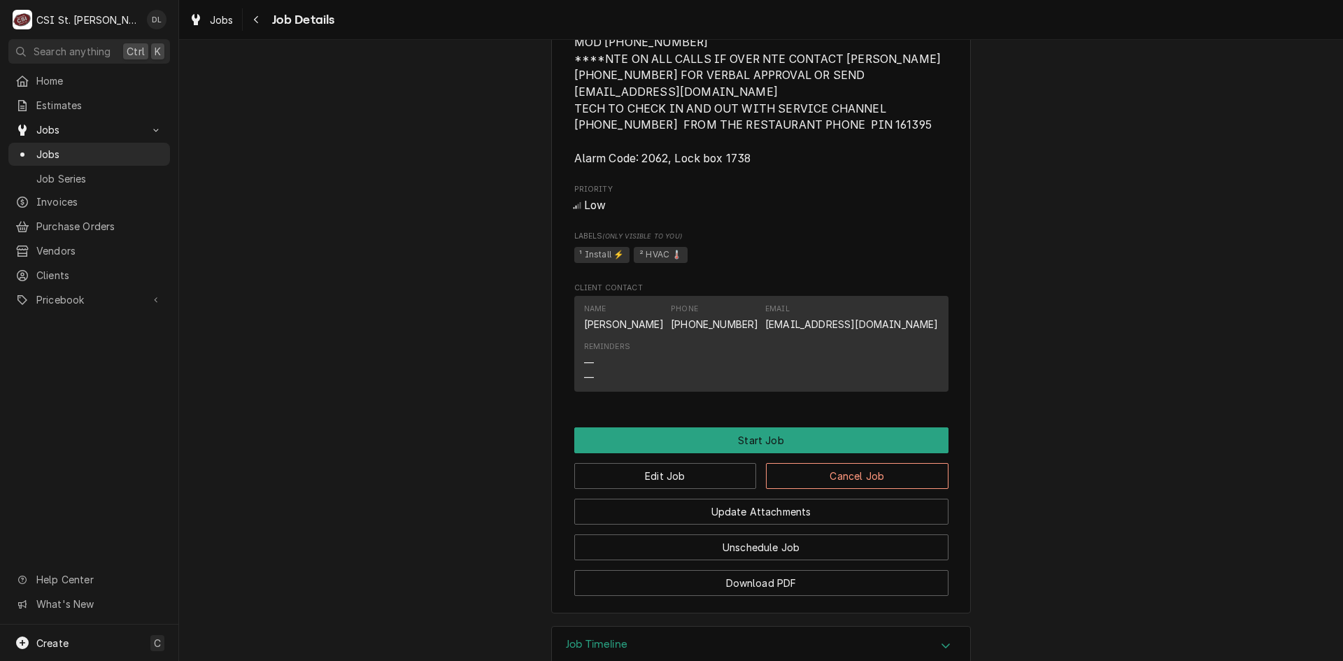
scroll to position [1207, 0]
